Goal: Task Accomplishment & Management: Manage account settings

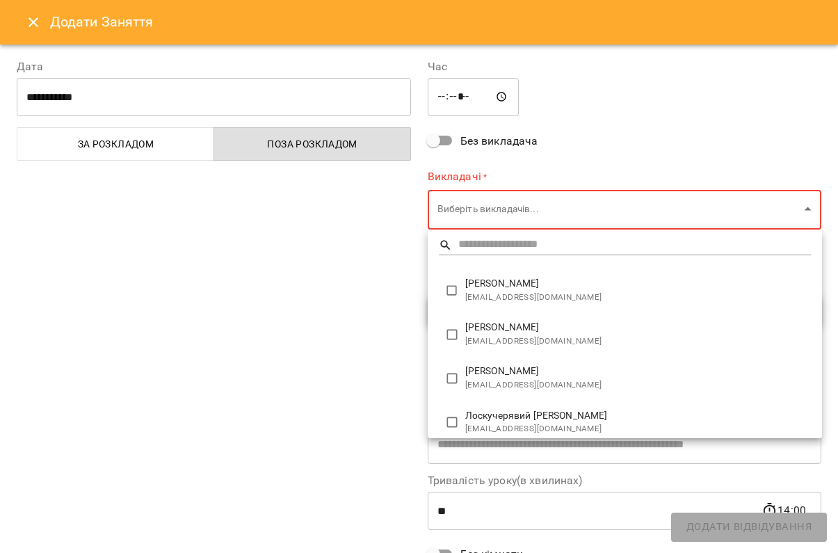
click at [28, 23] on div at bounding box center [419, 276] width 838 height 553
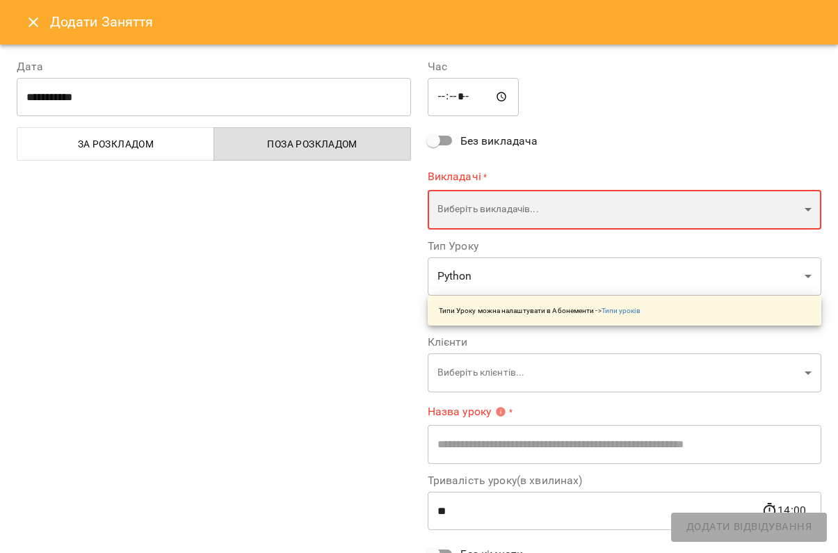
scroll to position [909, 0]
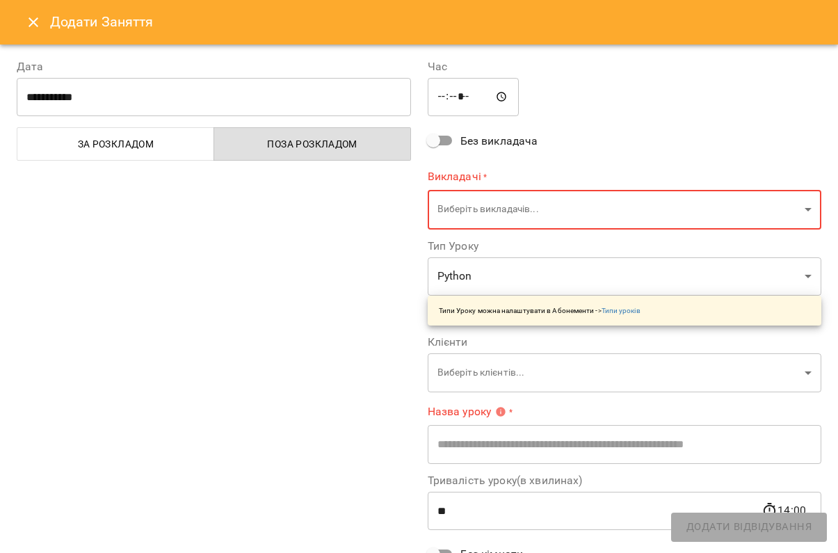
click at [32, 23] on icon "Close" at bounding box center [34, 22] width 10 height 10
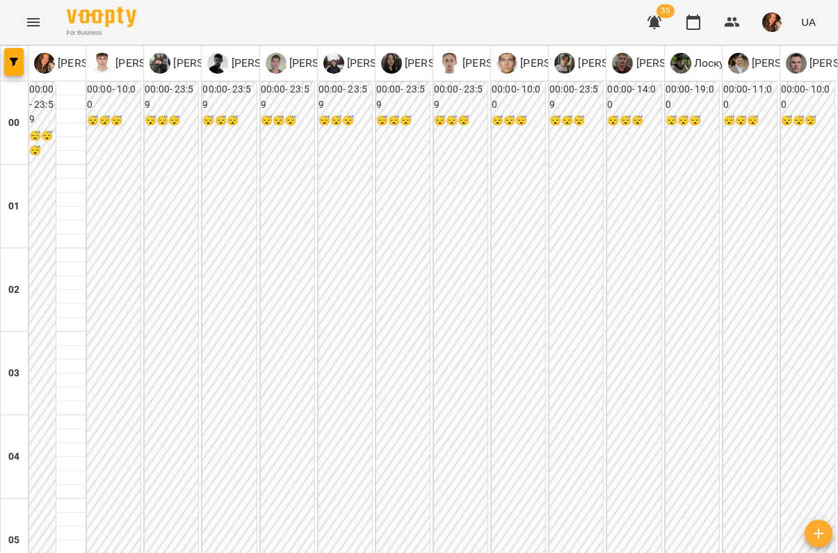
scroll to position [1624, 0]
click at [6, 55] on button "button" at bounding box center [13, 62] width 19 height 28
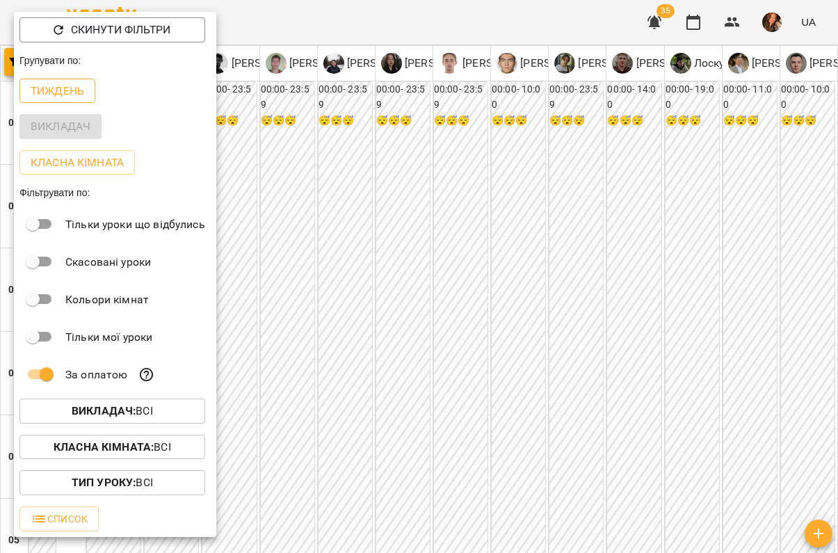
click at [58, 98] on p "Тиждень" at bounding box center [58, 91] width 54 height 17
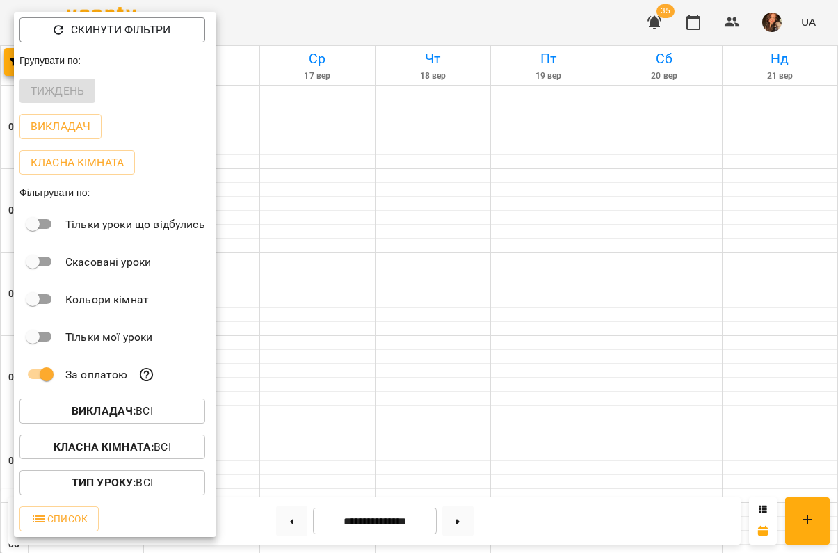
click at [441, 246] on div at bounding box center [419, 276] width 838 height 553
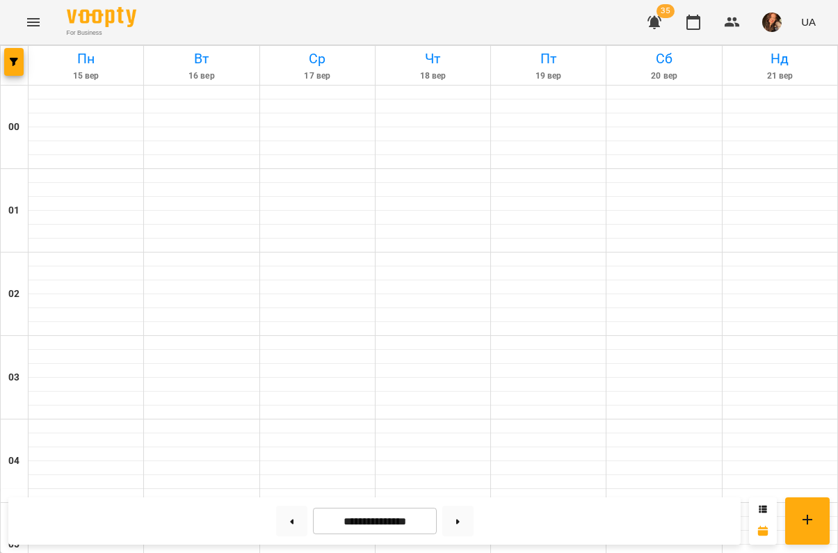
click at [501, 282] on div at bounding box center [548, 287] width 115 height 14
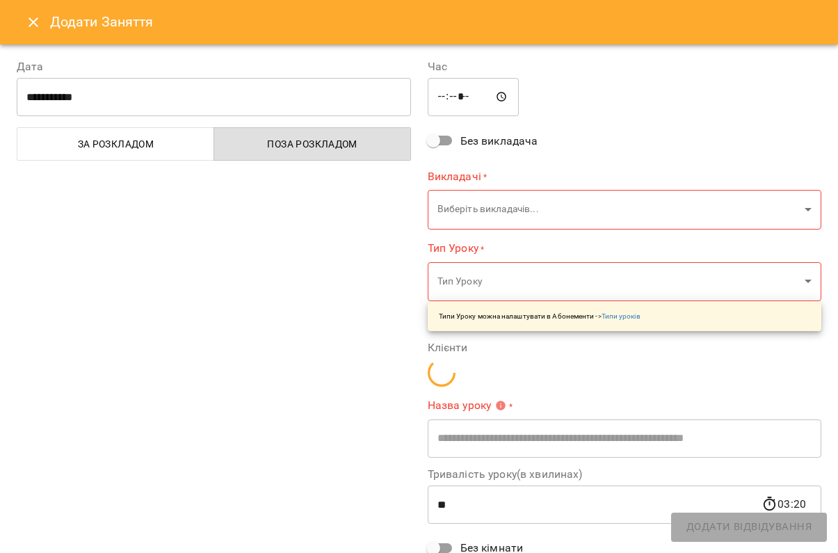
scroll to position [369, 0]
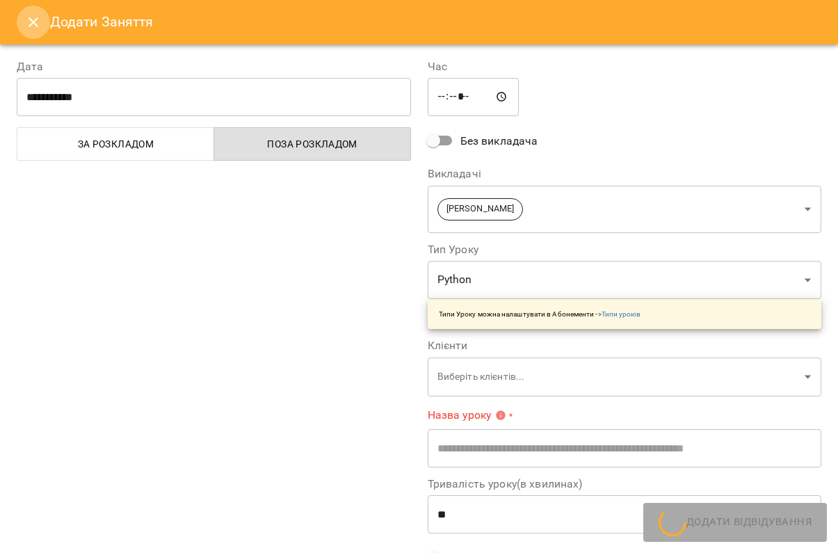
drag, startPoint x: 501, startPoint y: 282, endPoint x: 37, endPoint y: 26, distance: 530.3
click at [37, 26] on icon "Close" at bounding box center [34, 22] width 10 height 10
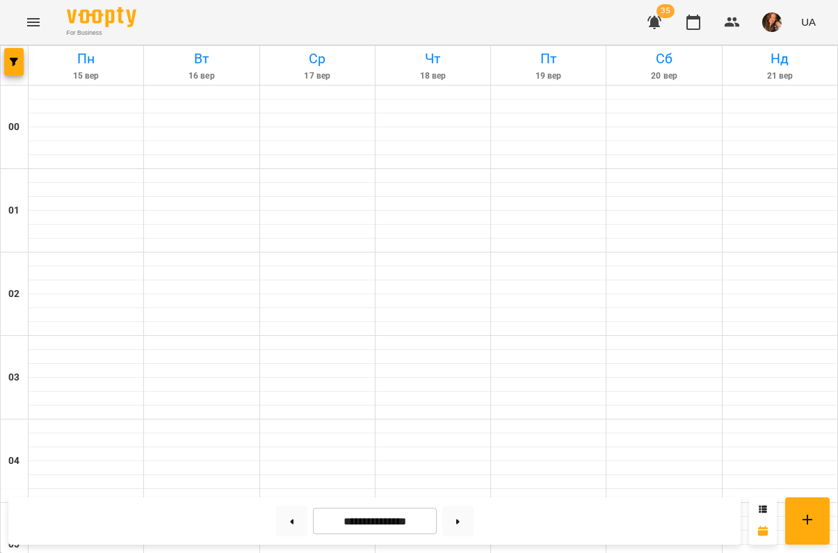
click at [30, 20] on icon "Menu" at bounding box center [33, 22] width 17 height 17
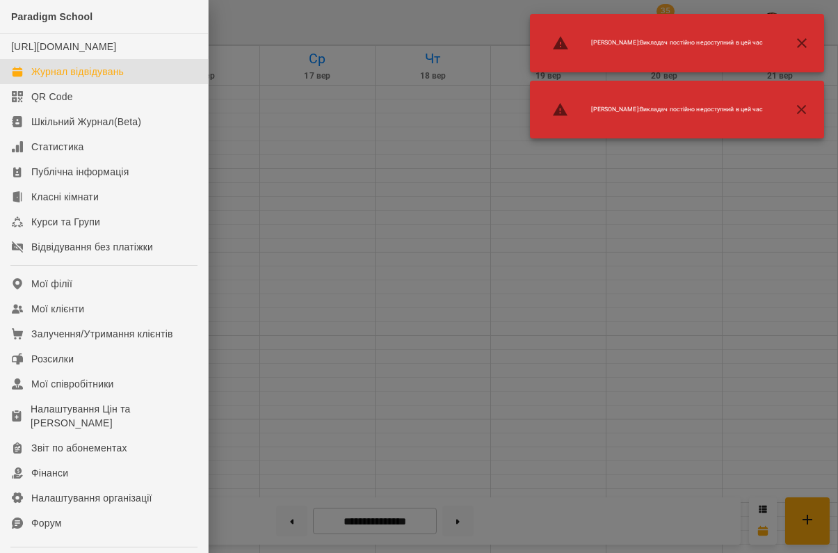
scroll to position [910, 0]
click at [800, 109] on icon "button" at bounding box center [801, 110] width 17 height 17
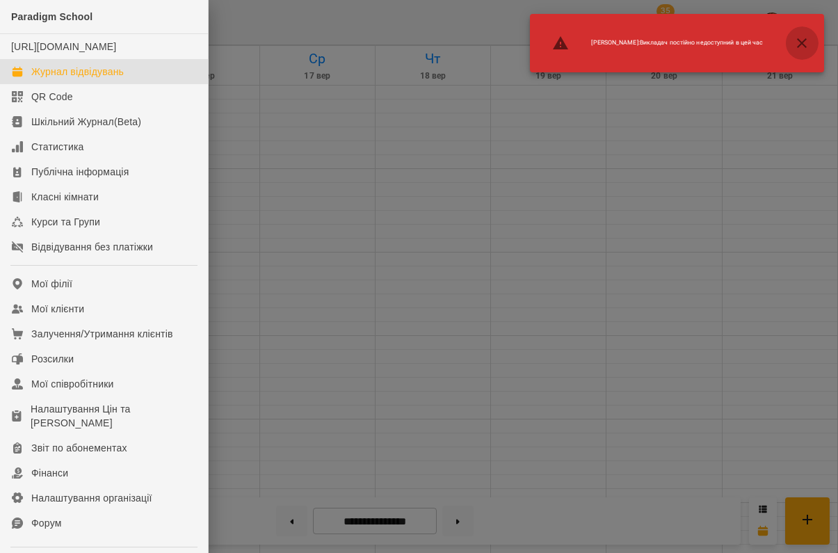
click at [800, 45] on icon "button" at bounding box center [802, 43] width 10 height 10
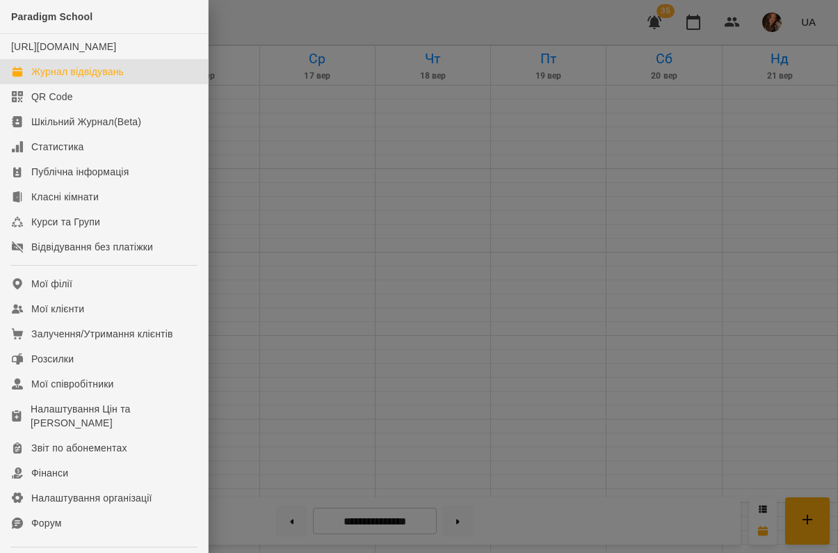
click at [437, 211] on div at bounding box center [419, 276] width 838 height 553
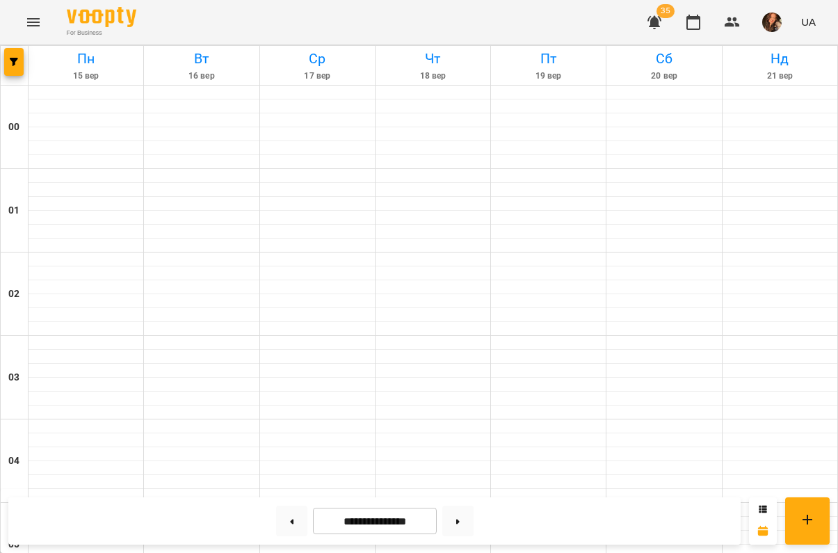
scroll to position [1270, 0]
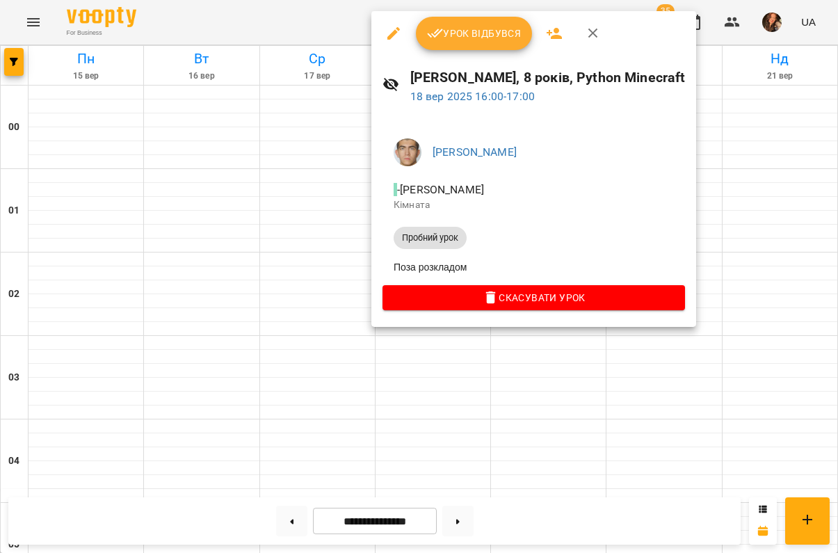
click at [391, 31] on icon "button" at bounding box center [393, 33] width 17 height 17
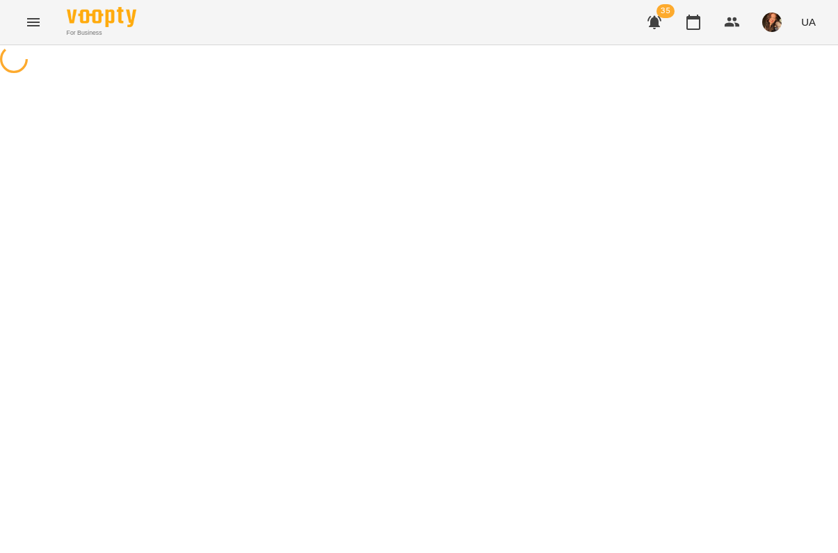
select select "**********"
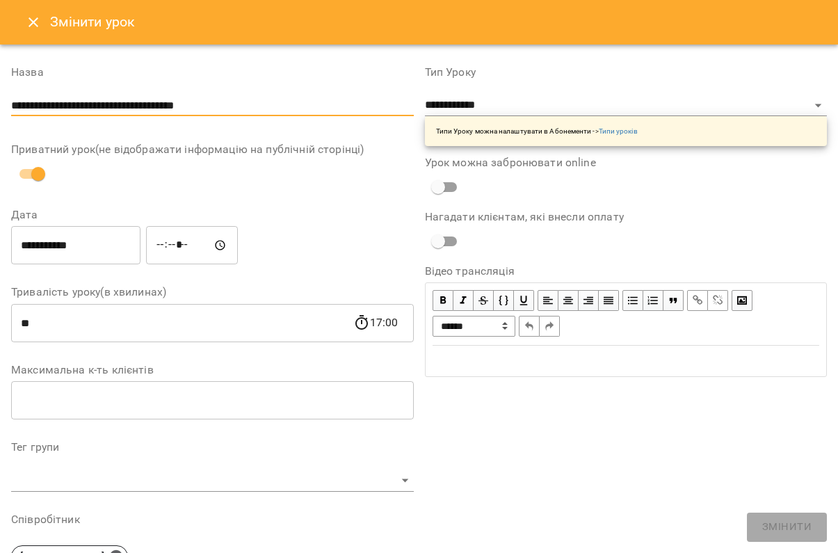
click at [231, 113] on input "**********" at bounding box center [212, 106] width 403 height 22
click at [230, 104] on input "**********" at bounding box center [212, 106] width 403 height 22
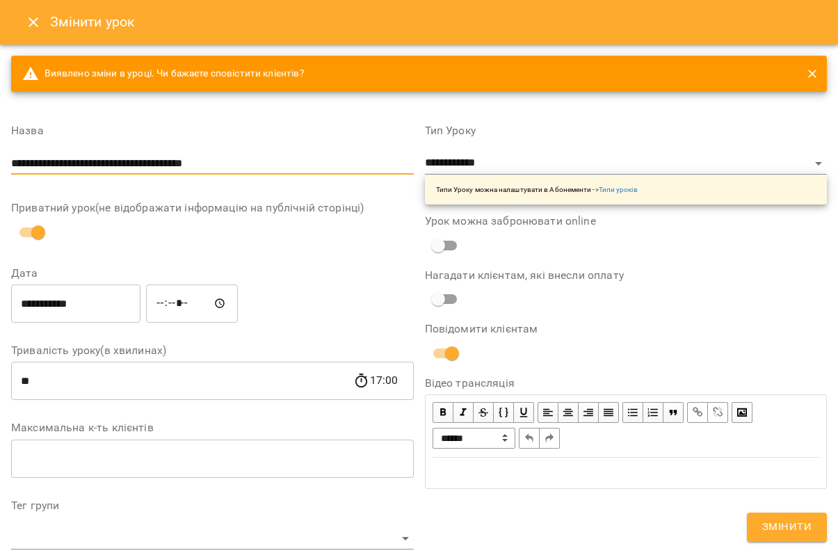
type input "**********"
click at [789, 532] on span "Змінити" at bounding box center [786, 527] width 49 height 18
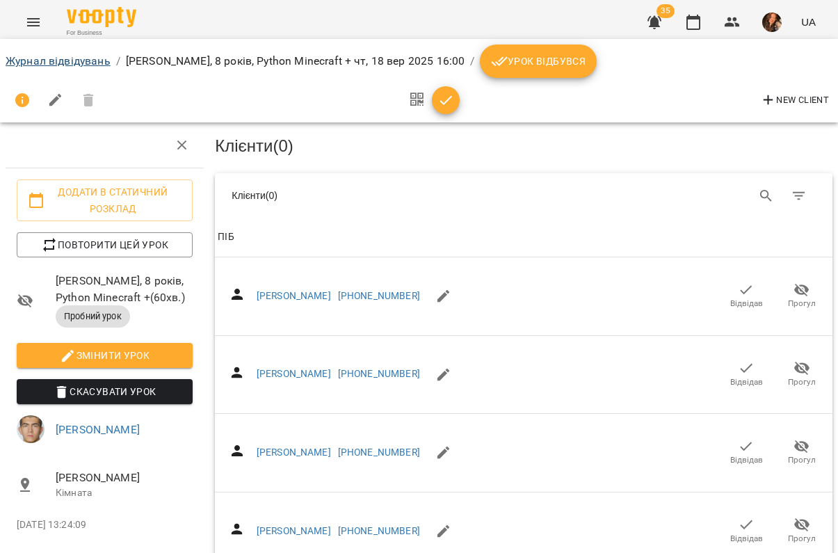
click at [48, 60] on link "Журнал відвідувань" at bounding box center [58, 60] width 105 height 13
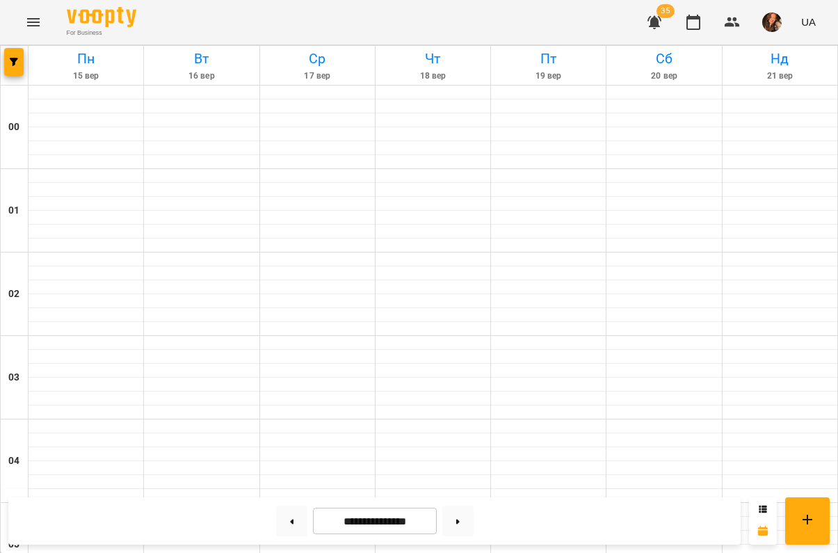
scroll to position [1236, 0]
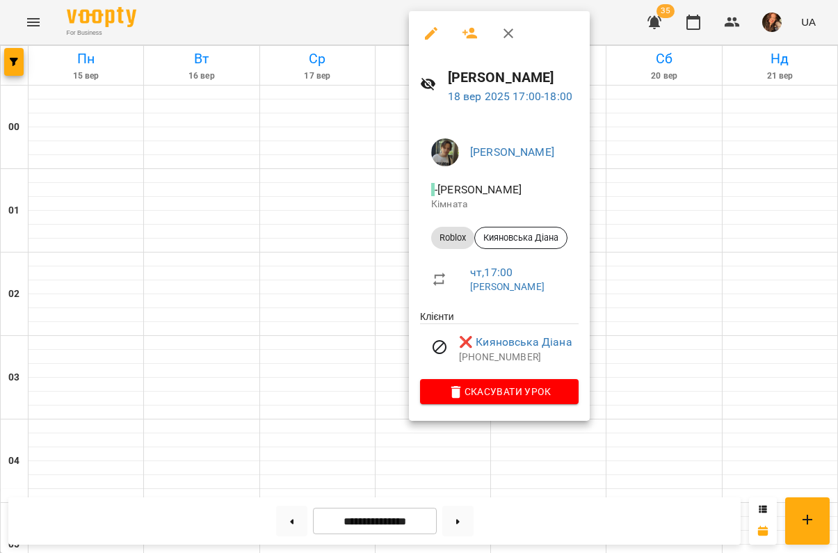
click at [683, 392] on div at bounding box center [419, 276] width 838 height 553
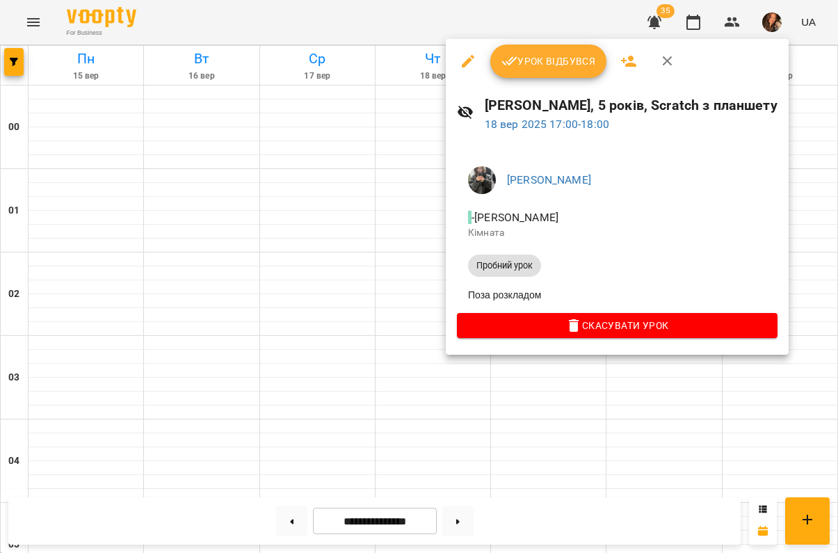
click at [462, 403] on div at bounding box center [419, 276] width 838 height 553
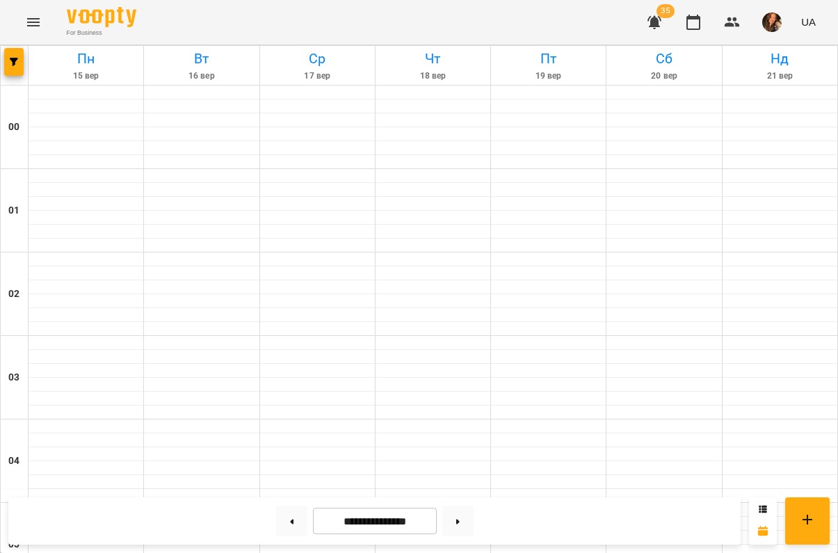
scroll to position [1314, 0]
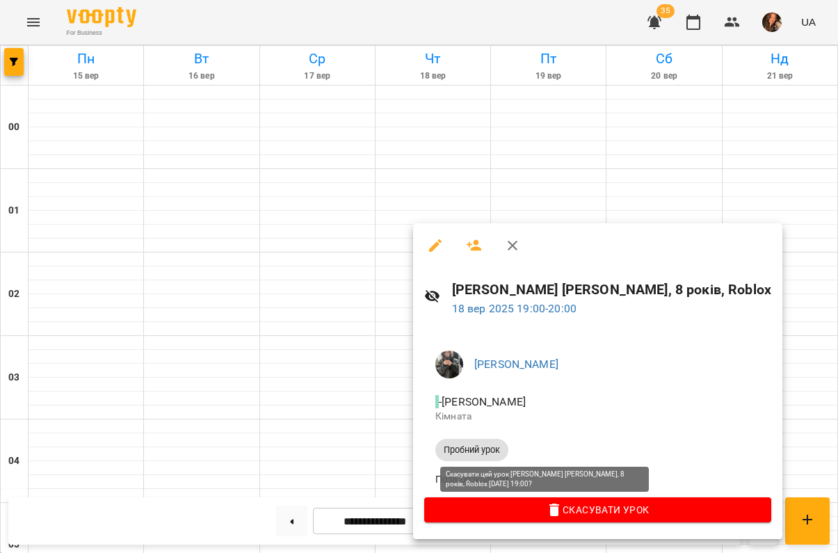
click at [546, 512] on icon "button" at bounding box center [554, 509] width 17 height 17
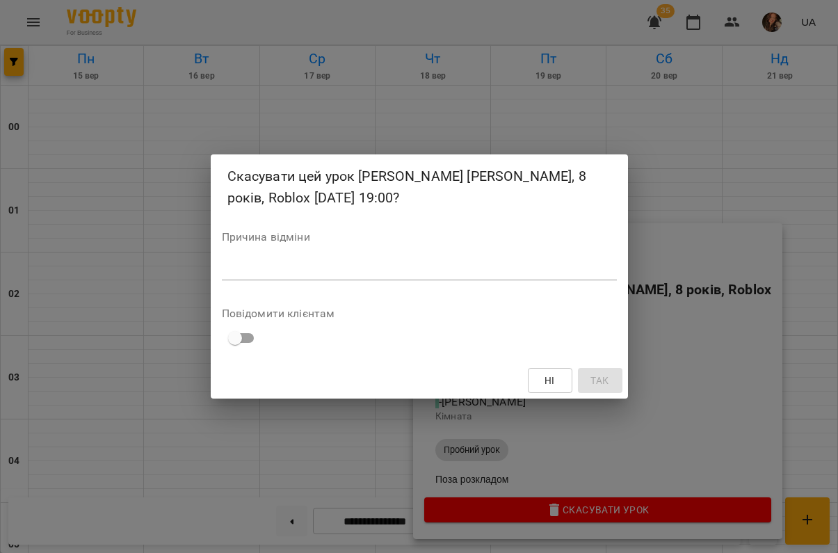
click at [325, 274] on textarea at bounding box center [419, 269] width 395 height 13
type textarea "*"
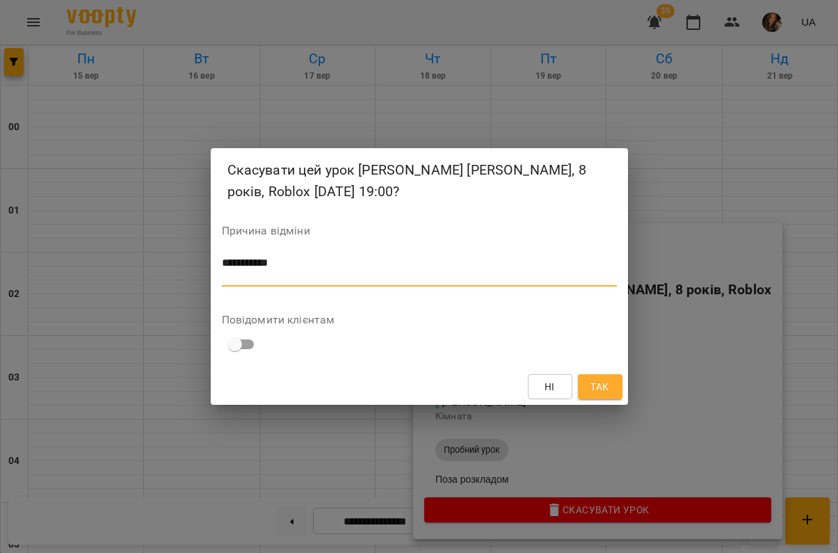
type textarea "**********"
click at [617, 384] on button "Так" at bounding box center [600, 386] width 45 height 25
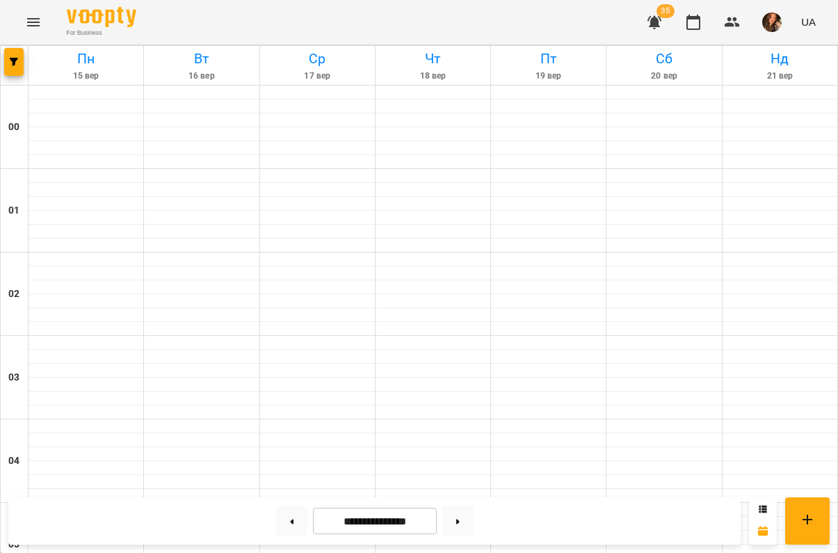
scroll to position [1355, 0]
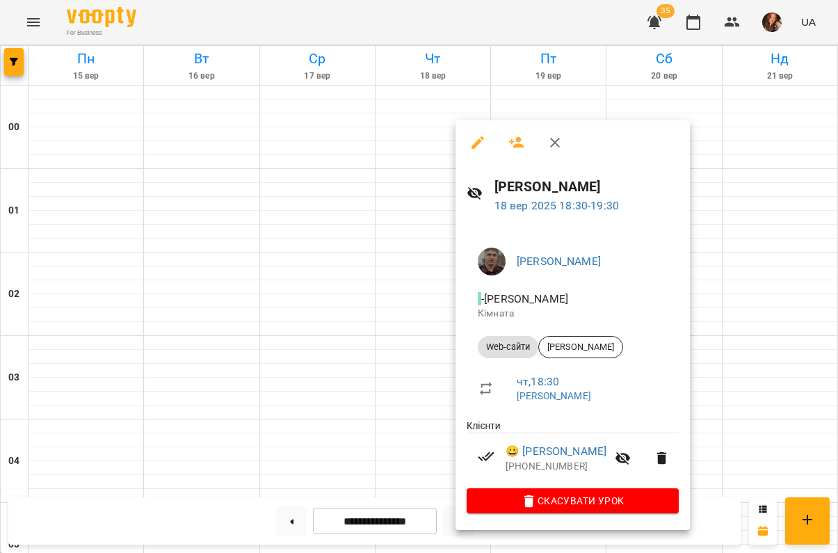
click at [445, 341] on div at bounding box center [419, 276] width 838 height 553
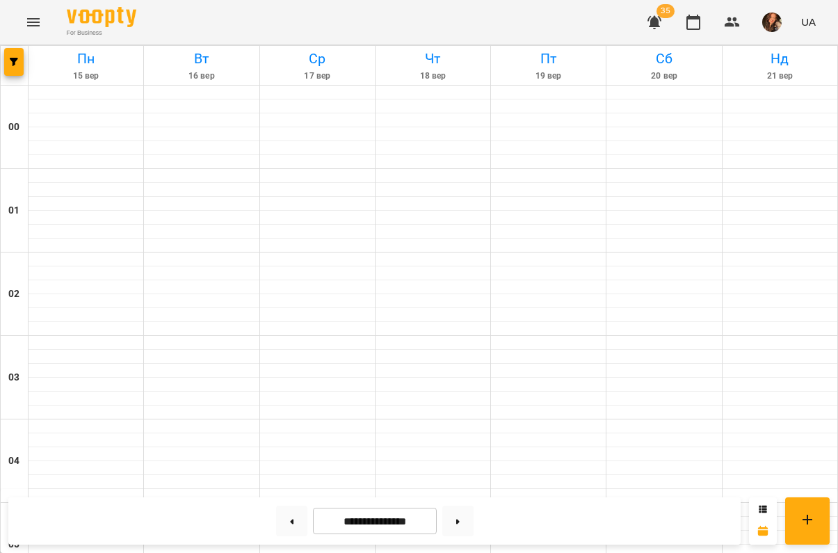
scroll to position [1266, 0]
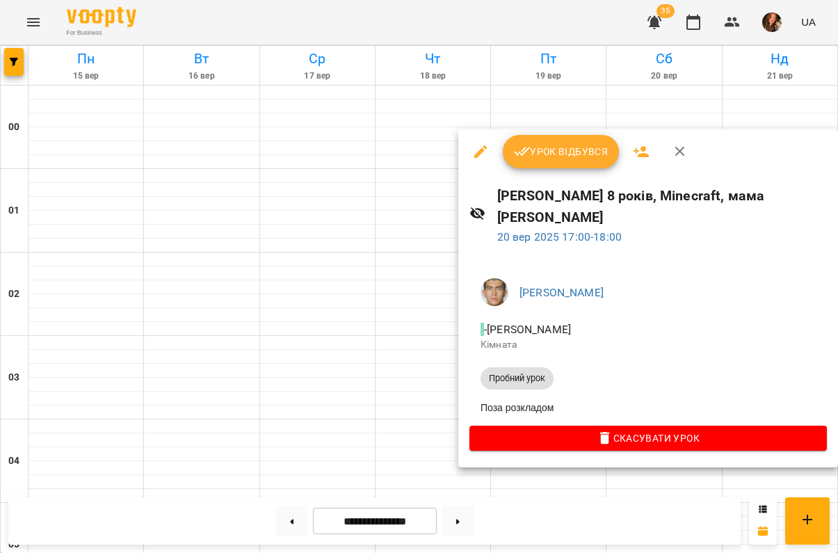
click at [514, 496] on div at bounding box center [419, 276] width 838 height 553
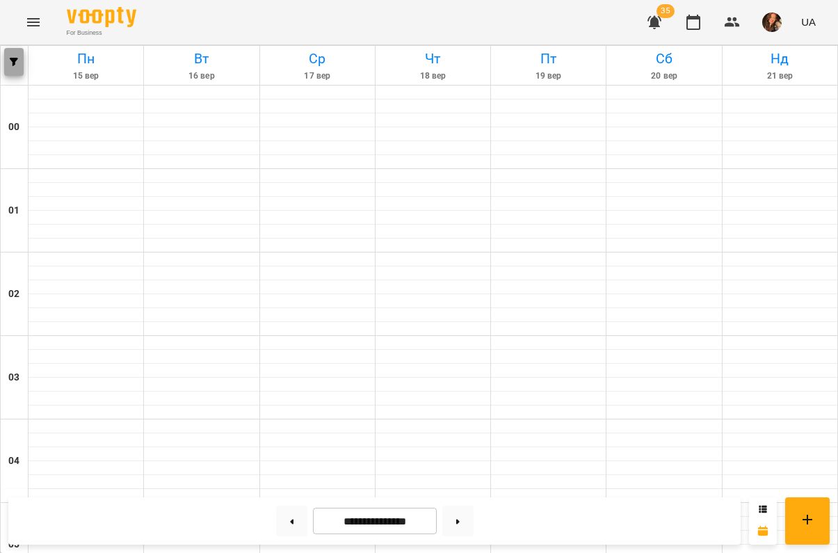
click at [13, 74] on button "button" at bounding box center [13, 62] width 19 height 28
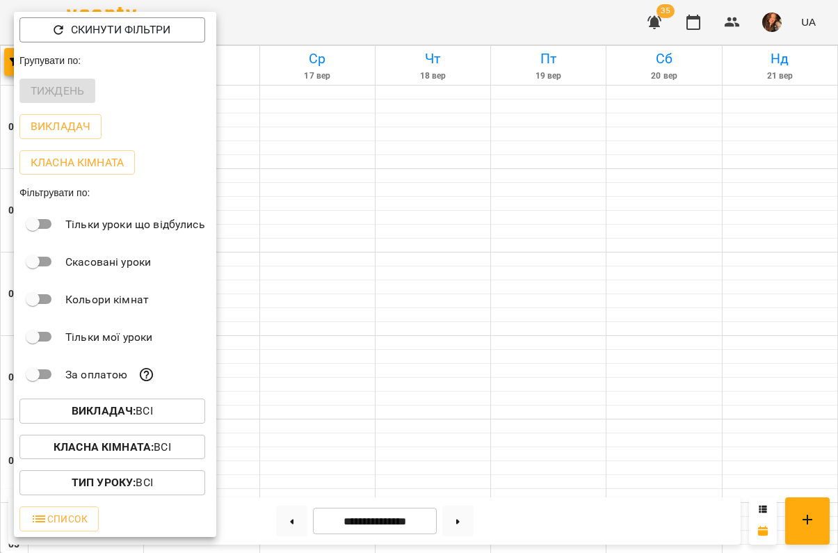
click at [361, 302] on div at bounding box center [419, 276] width 838 height 553
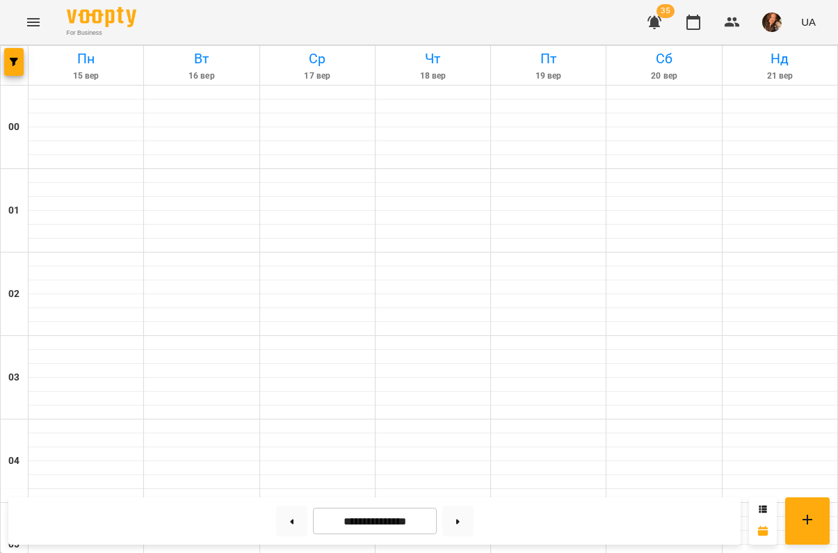
scroll to position [1496, 0]
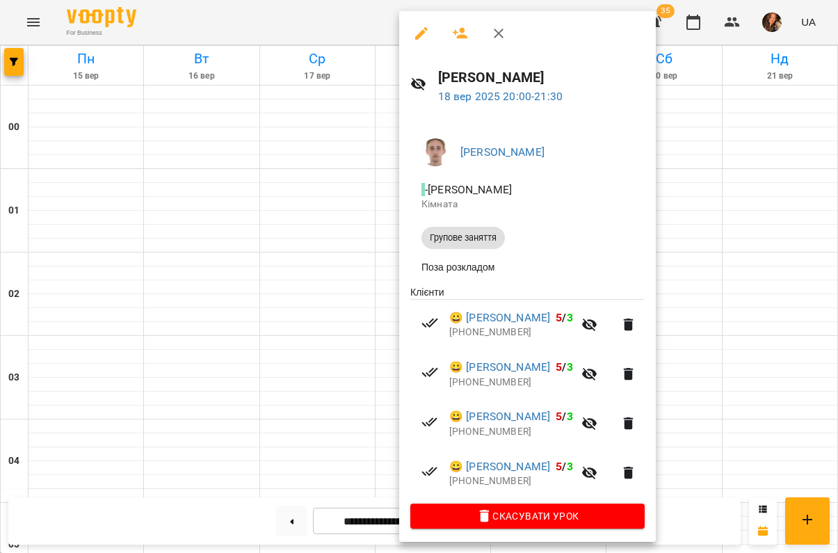
click at [312, 331] on div at bounding box center [419, 276] width 838 height 553
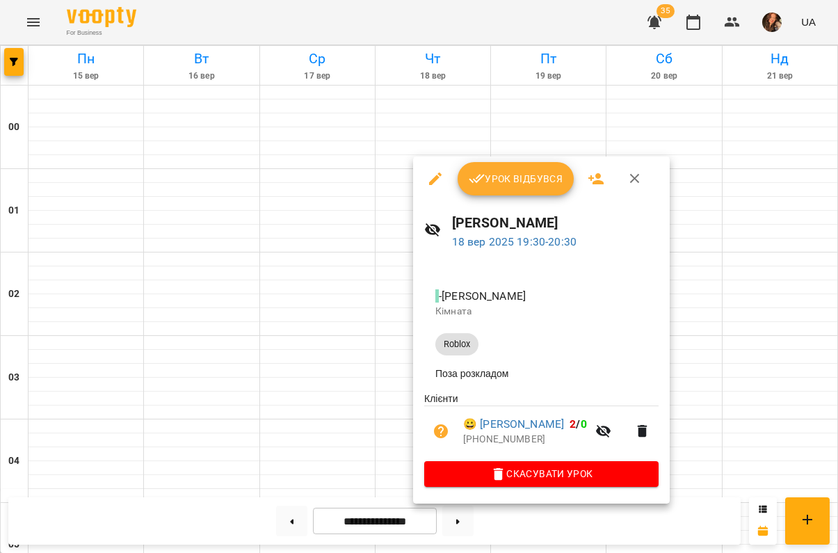
click at [366, 404] on div at bounding box center [419, 276] width 838 height 553
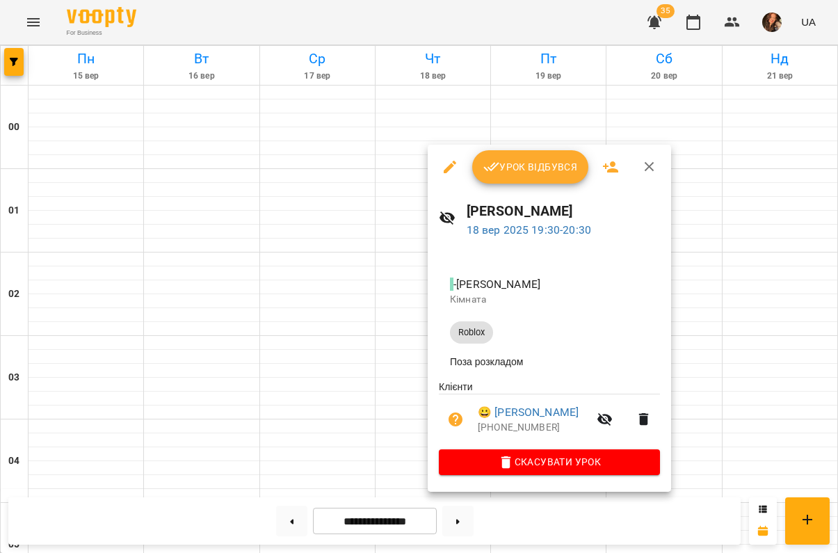
click at [364, 439] on div at bounding box center [419, 276] width 838 height 553
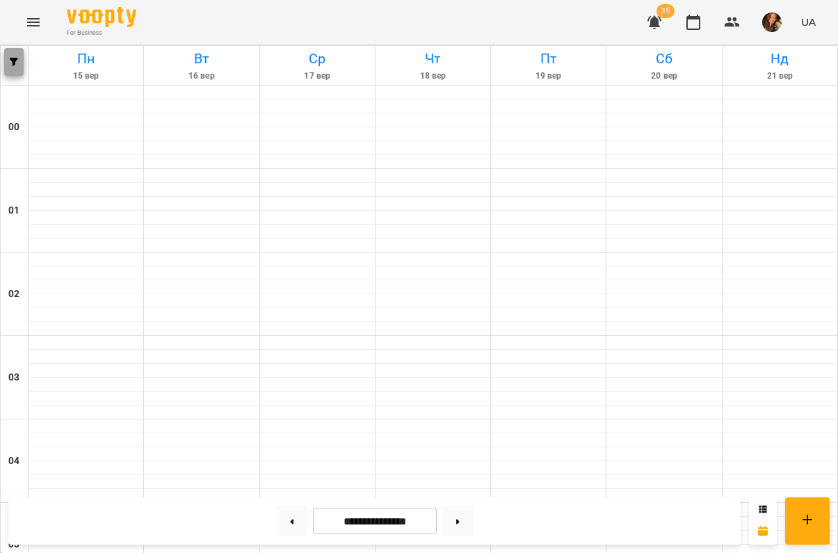
click at [14, 54] on button "button" at bounding box center [13, 62] width 19 height 28
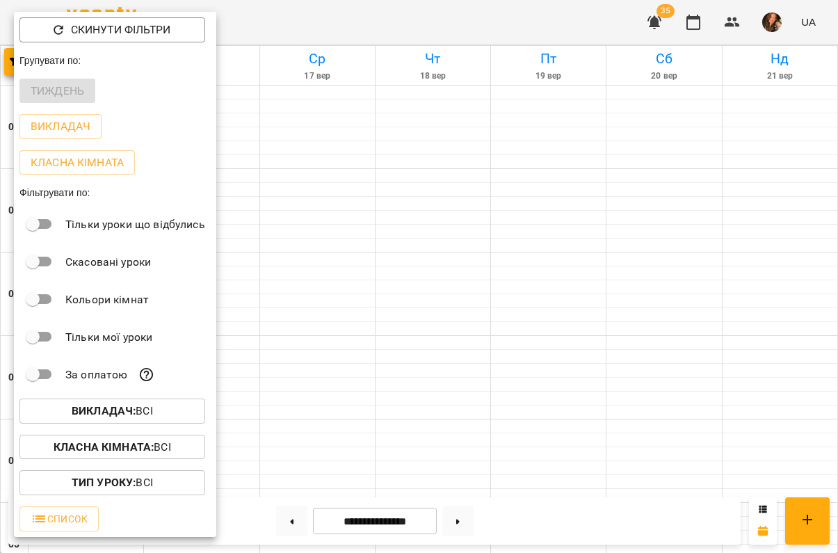
click at [121, 415] on b "Викладач :" at bounding box center [104, 410] width 64 height 13
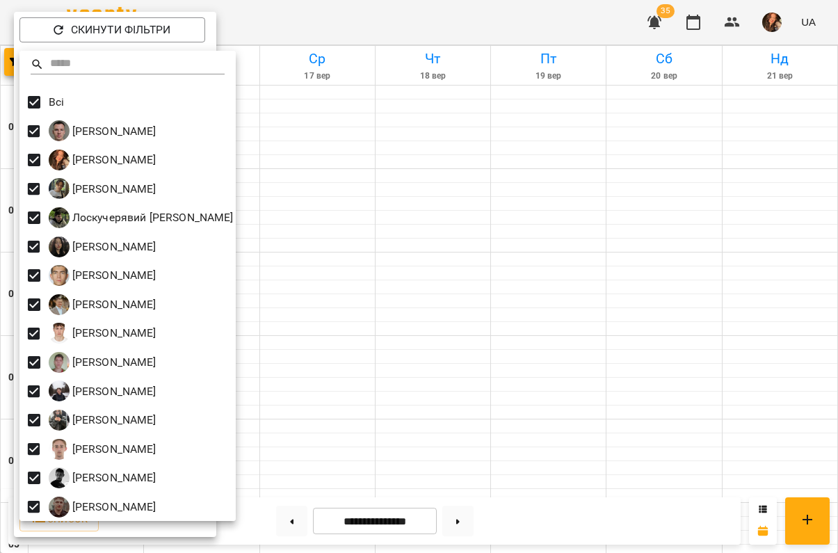
click at [318, 403] on div at bounding box center [419, 276] width 838 height 553
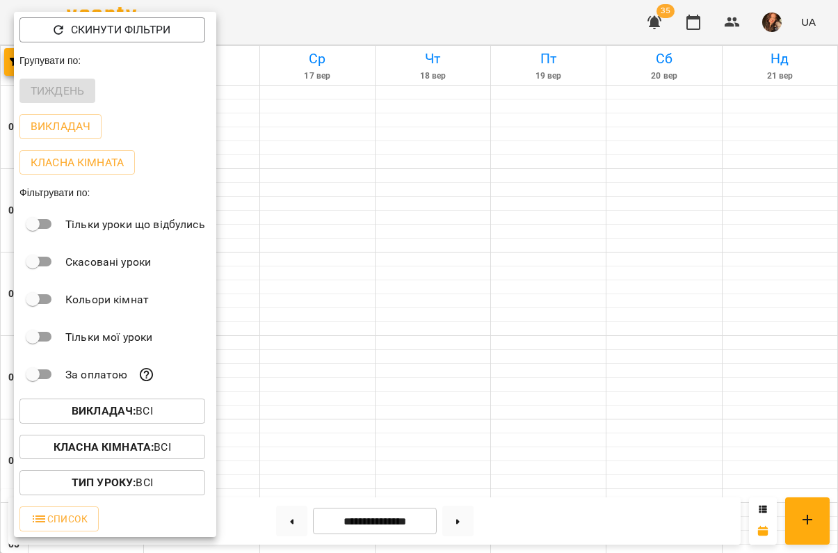
click at [433, 266] on div at bounding box center [419, 276] width 838 height 553
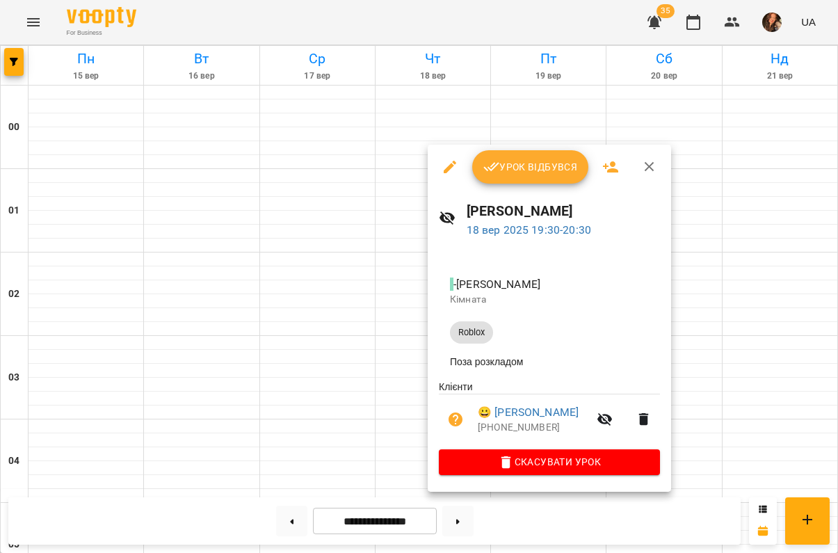
click at [333, 461] on div at bounding box center [419, 276] width 838 height 553
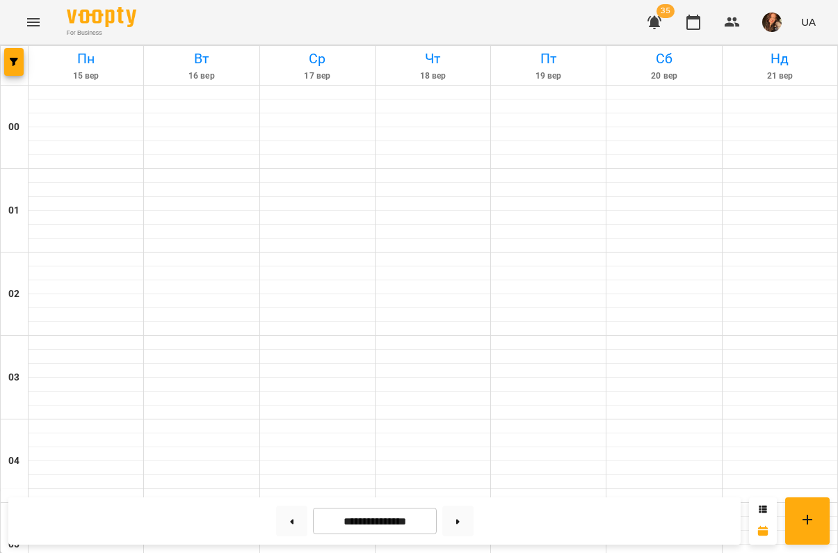
scroll to position [1227, 0]
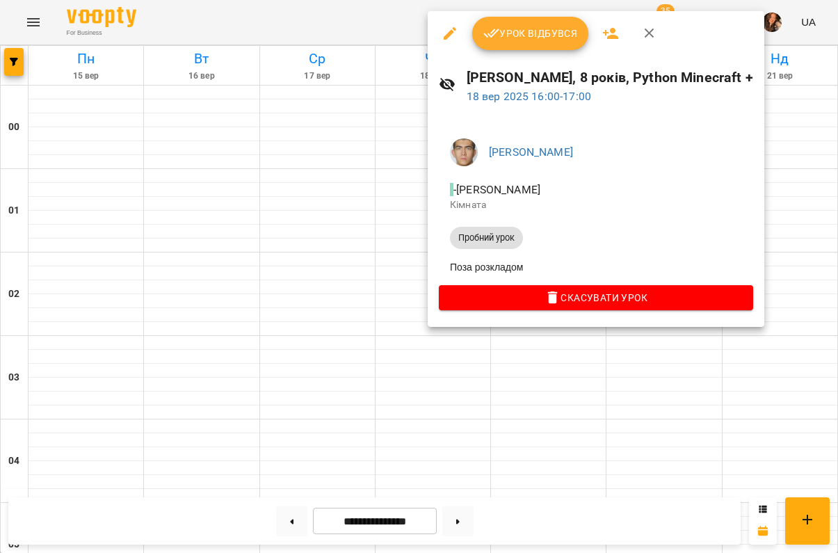
click at [11, 61] on div at bounding box center [419, 276] width 838 height 553
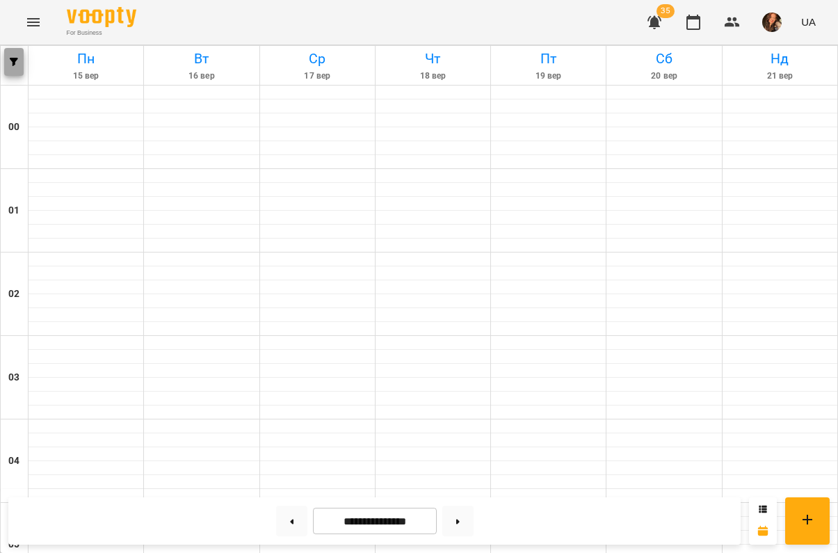
click at [6, 63] on span "button" at bounding box center [13, 62] width 19 height 8
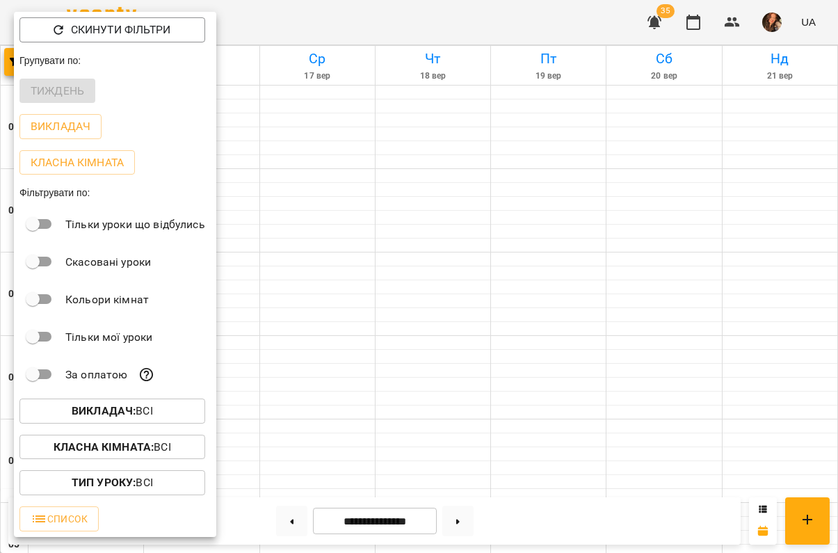
click at [110, 414] on b "Викладач :" at bounding box center [104, 410] width 64 height 13
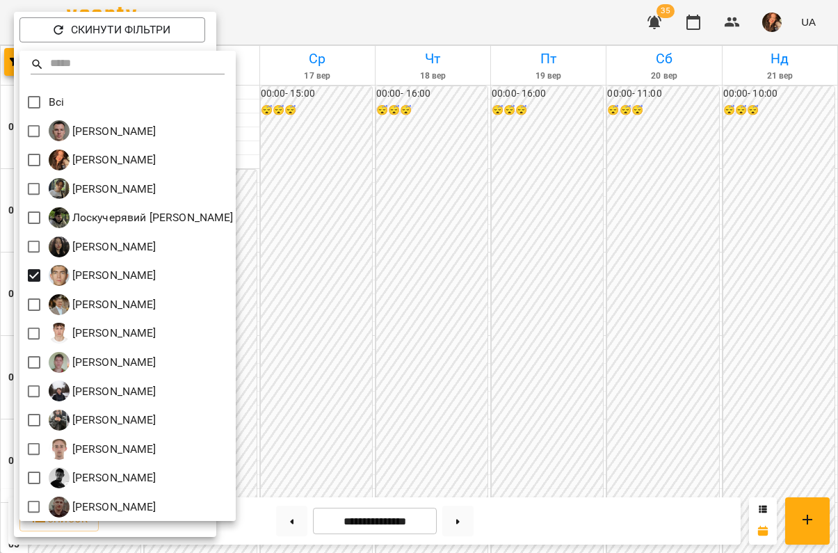
click at [550, 250] on div at bounding box center [419, 276] width 838 height 553
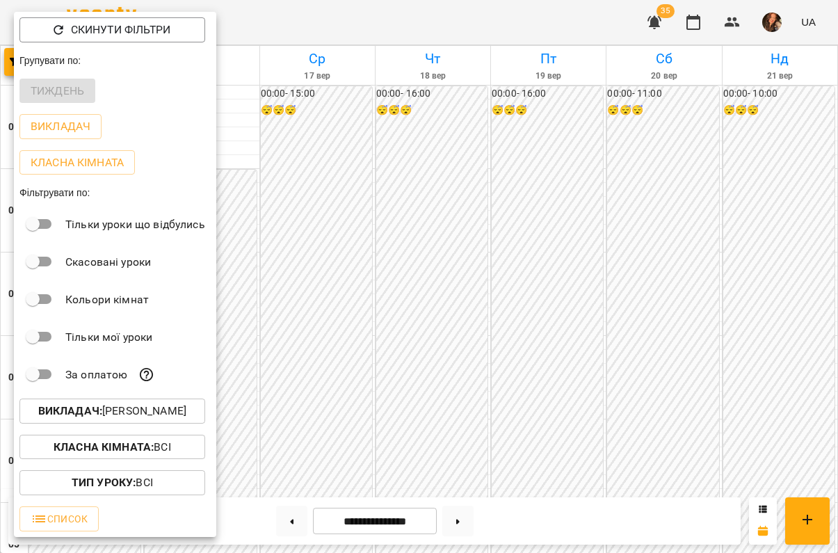
click at [550, 250] on div at bounding box center [419, 276] width 838 height 553
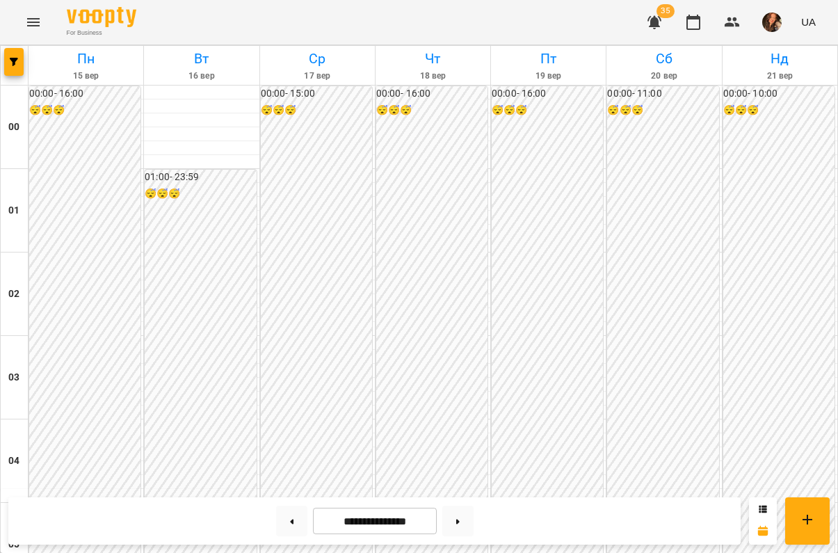
scroll to position [1275, 0]
click at [15, 60] on icon "button" at bounding box center [14, 62] width 8 height 8
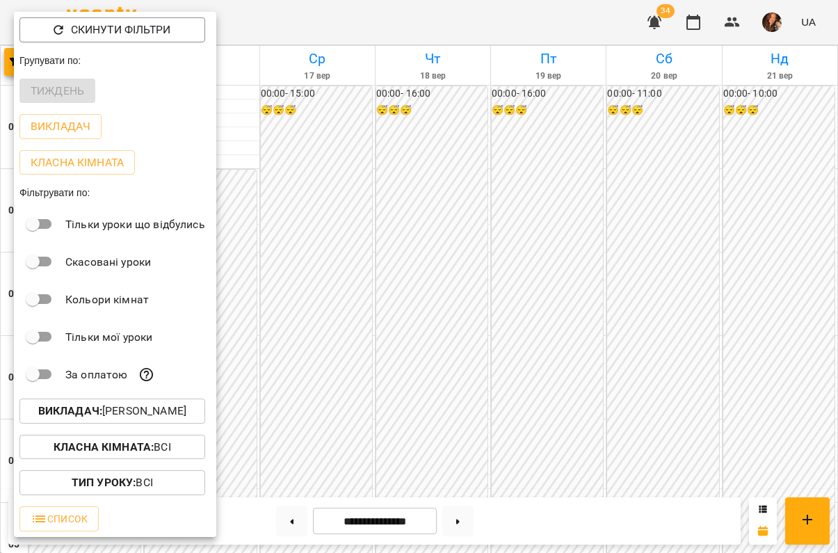
click at [51, 417] on b "Викладач :" at bounding box center [70, 410] width 64 height 13
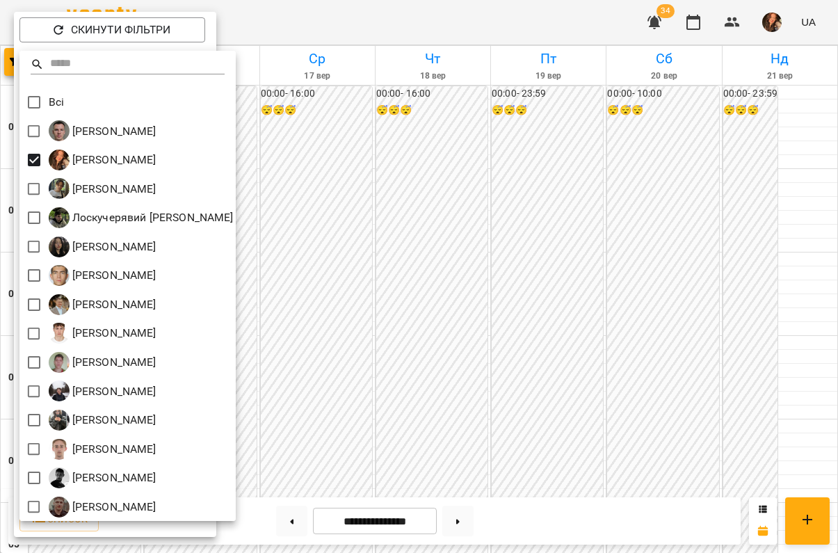
click at [453, 325] on div at bounding box center [419, 276] width 838 height 553
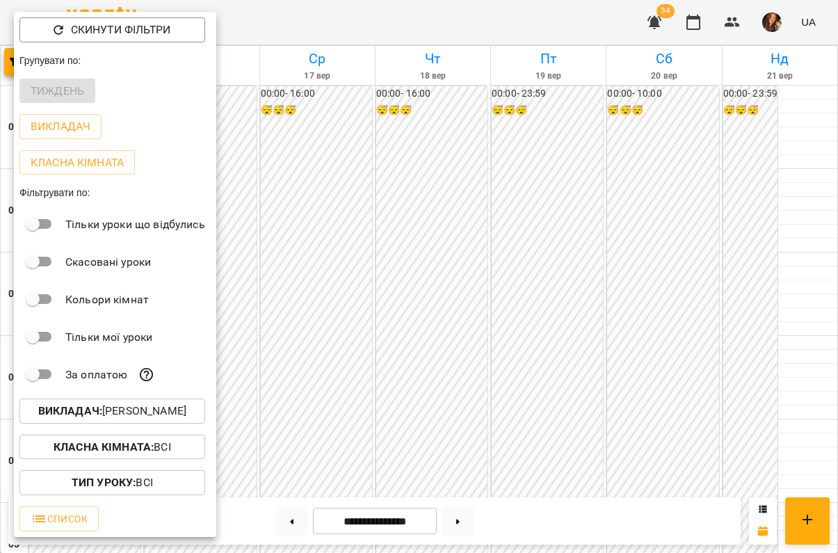
click at [453, 326] on div at bounding box center [419, 276] width 838 height 553
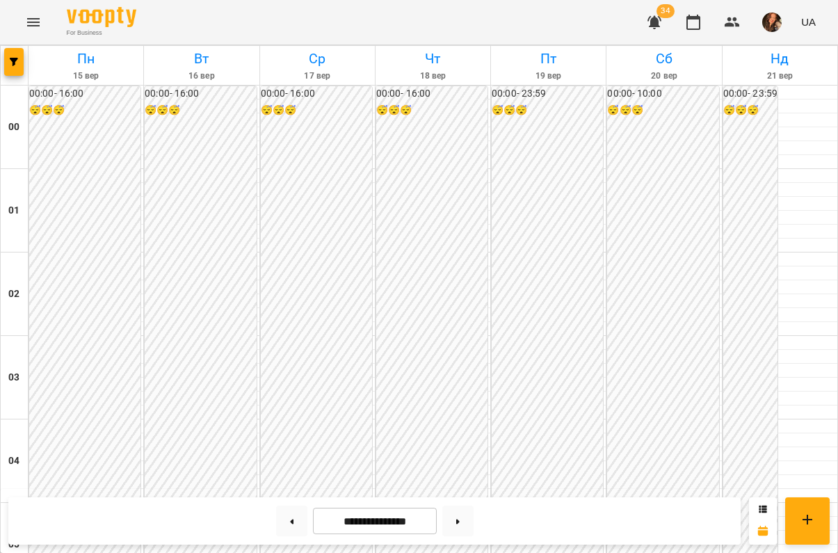
scroll to position [1227, 0]
